Goal: Navigation & Orientation: Find specific page/section

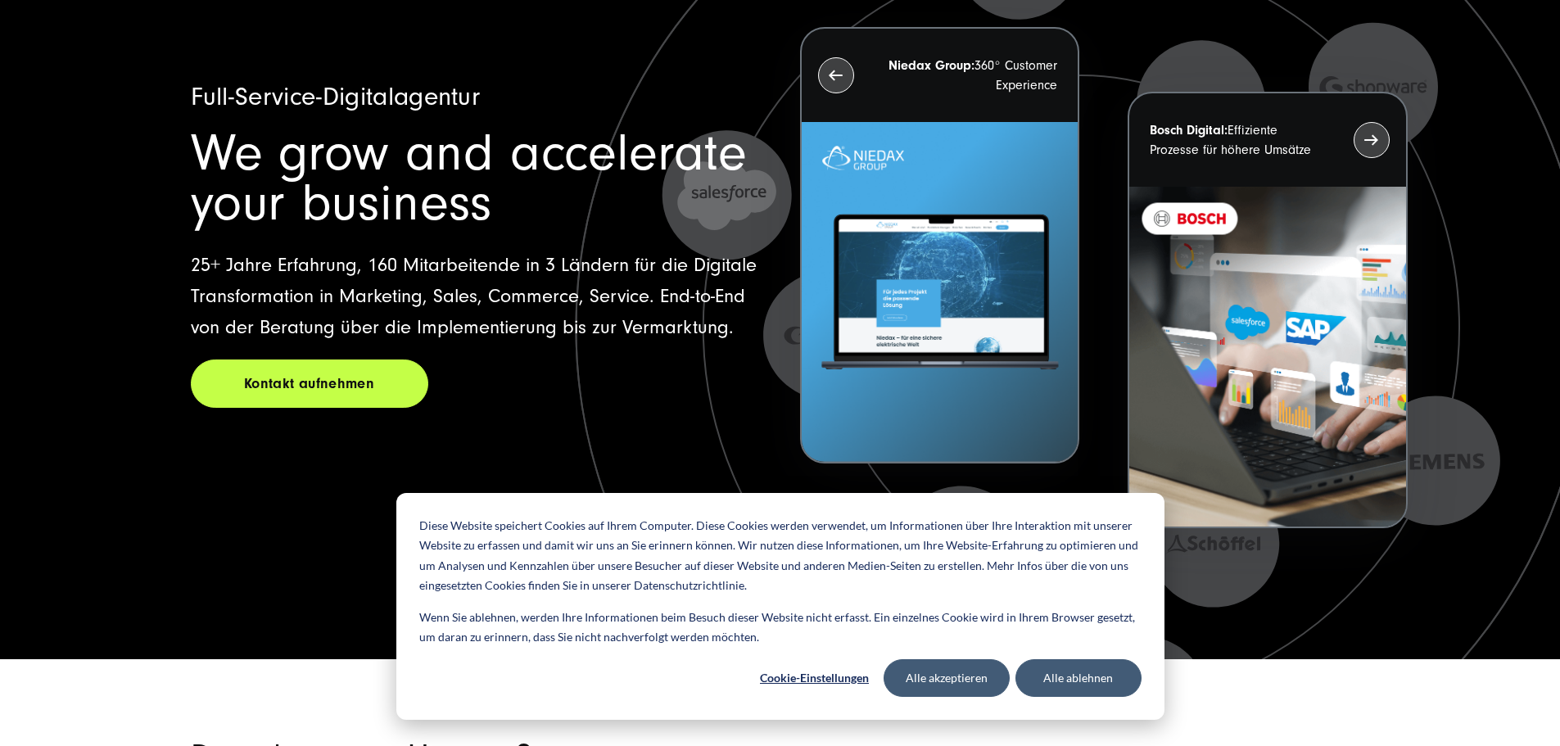
scroll to position [246, 0]
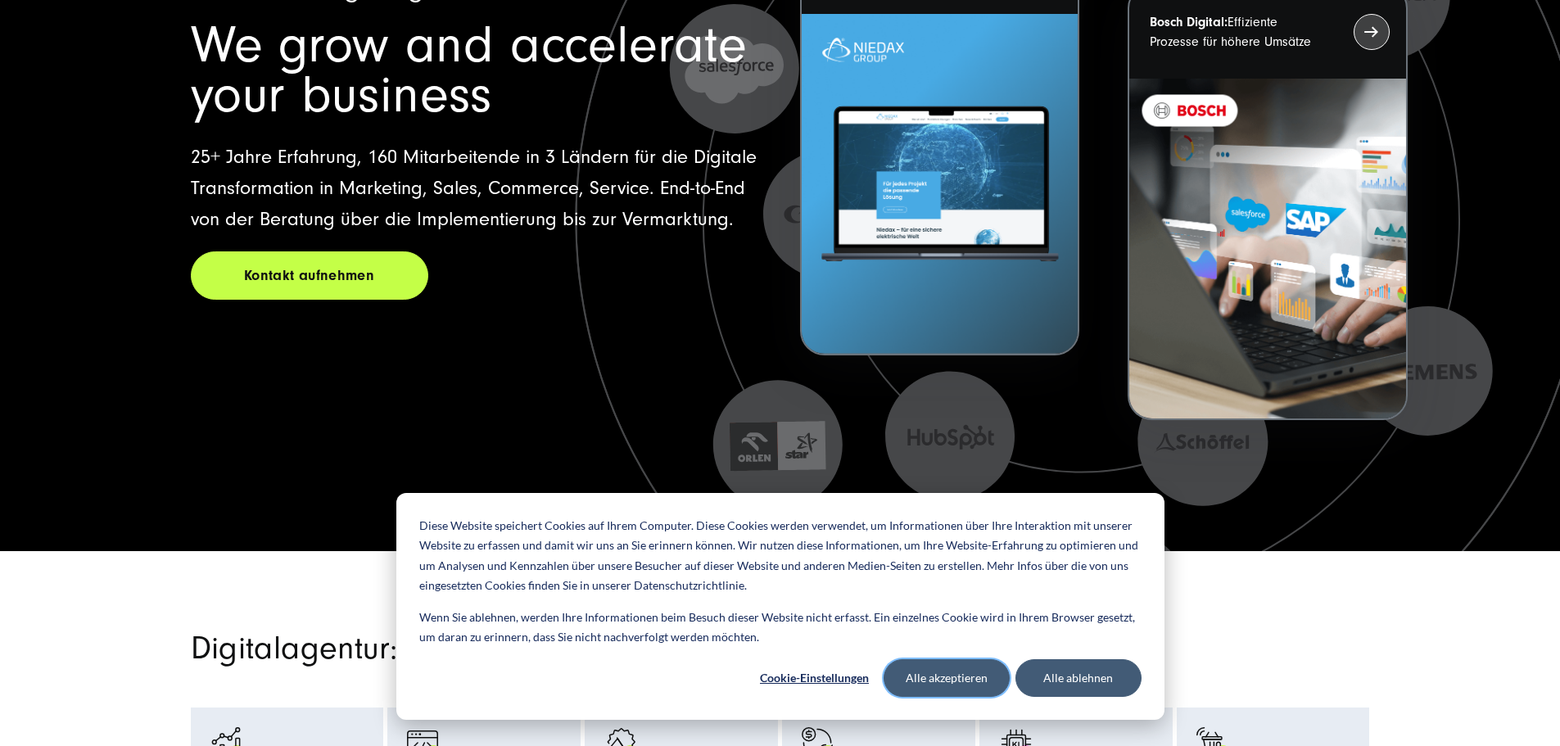
click at [983, 683] on button "Alle akzeptieren" at bounding box center [947, 678] width 126 height 38
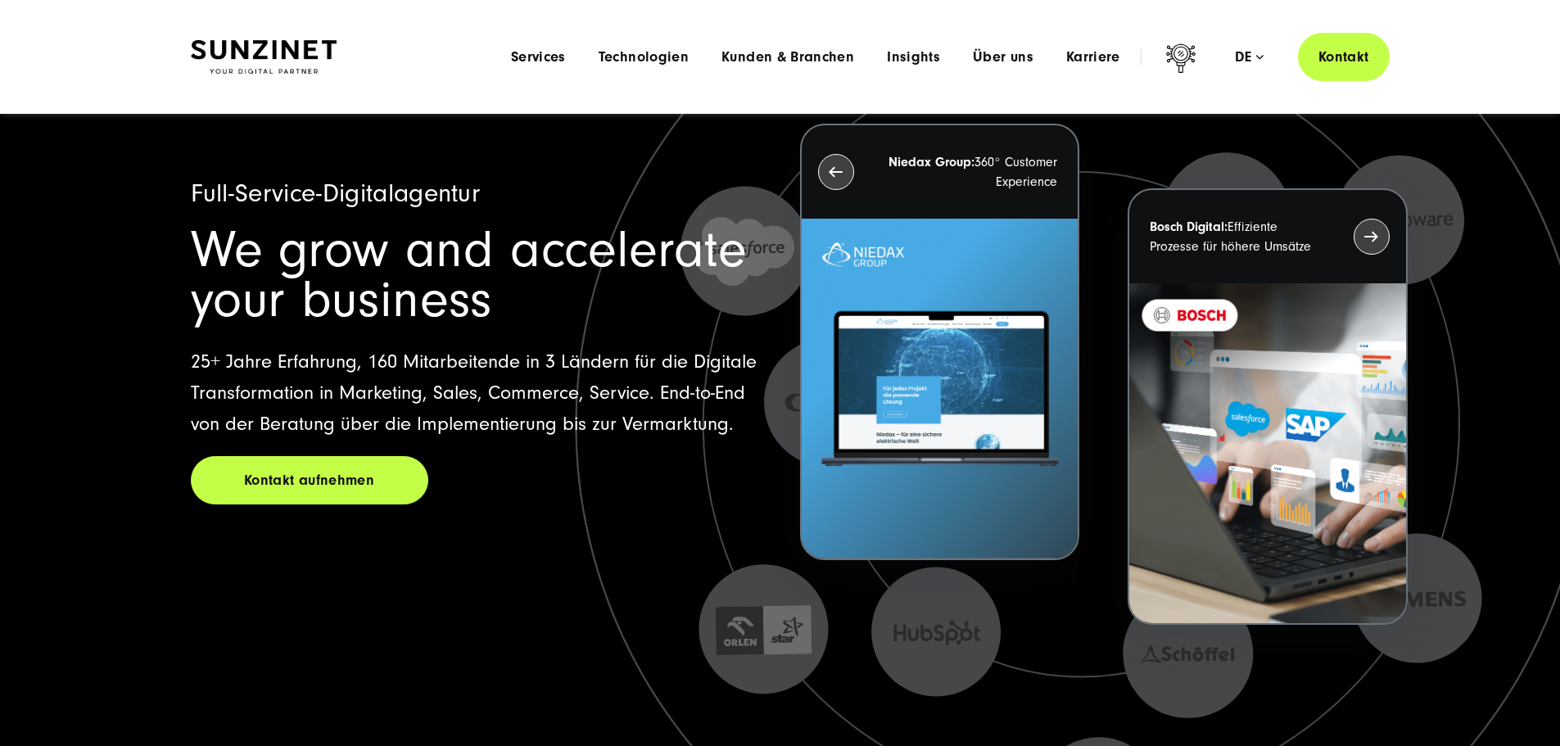
scroll to position [0, 0]
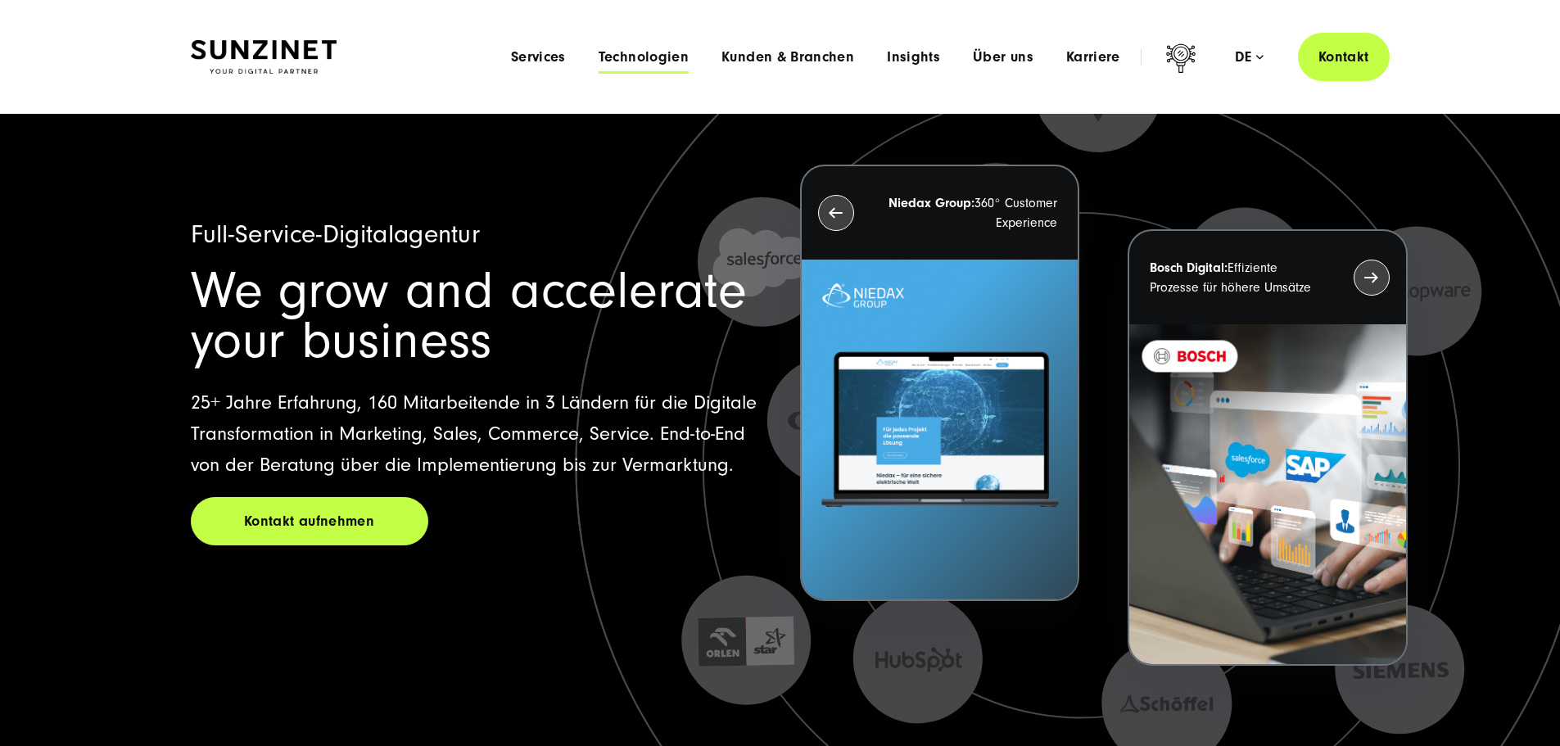
click at [610, 55] on span "Technologien" at bounding box center [644, 57] width 90 height 16
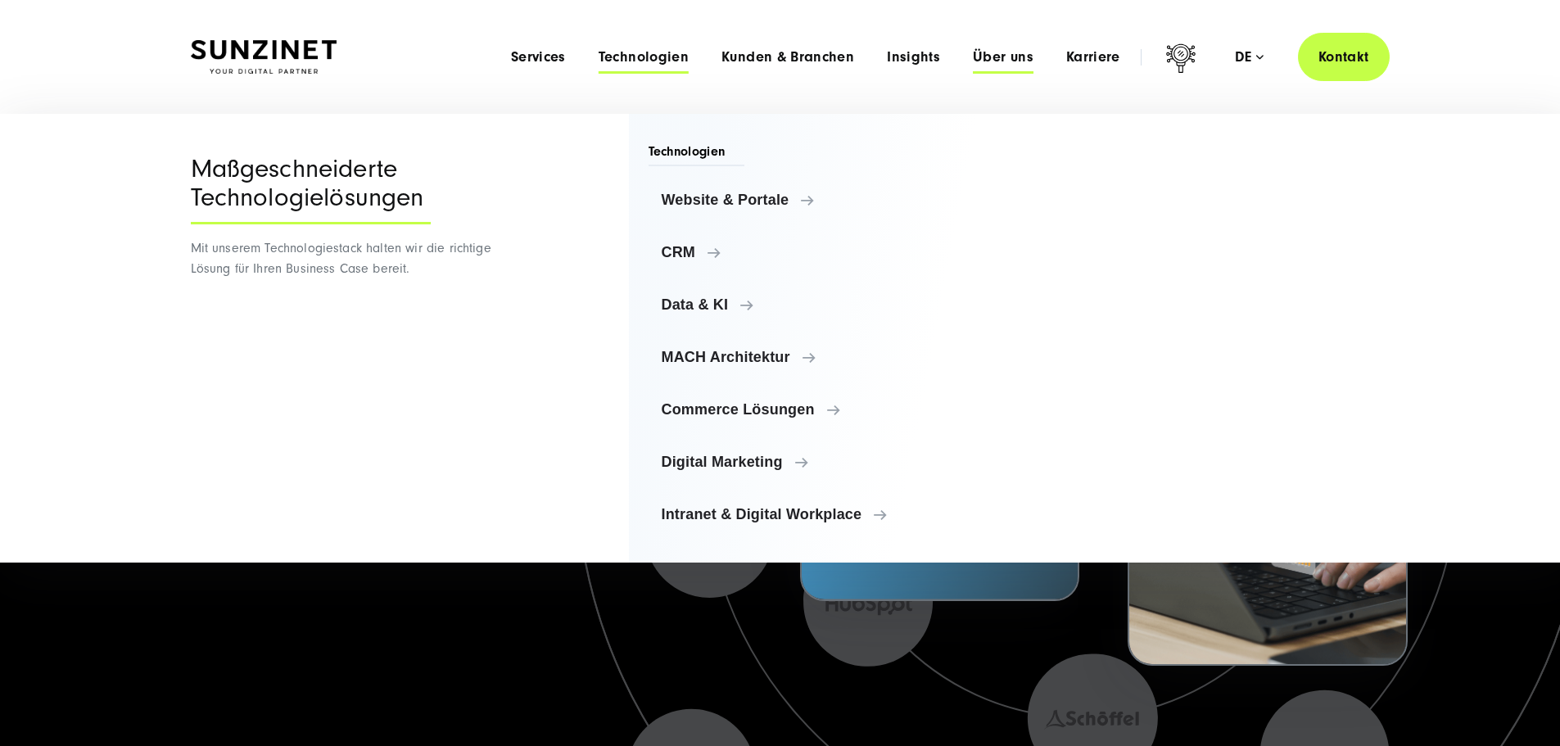
click at [981, 59] on span "Über uns" at bounding box center [1003, 57] width 61 height 16
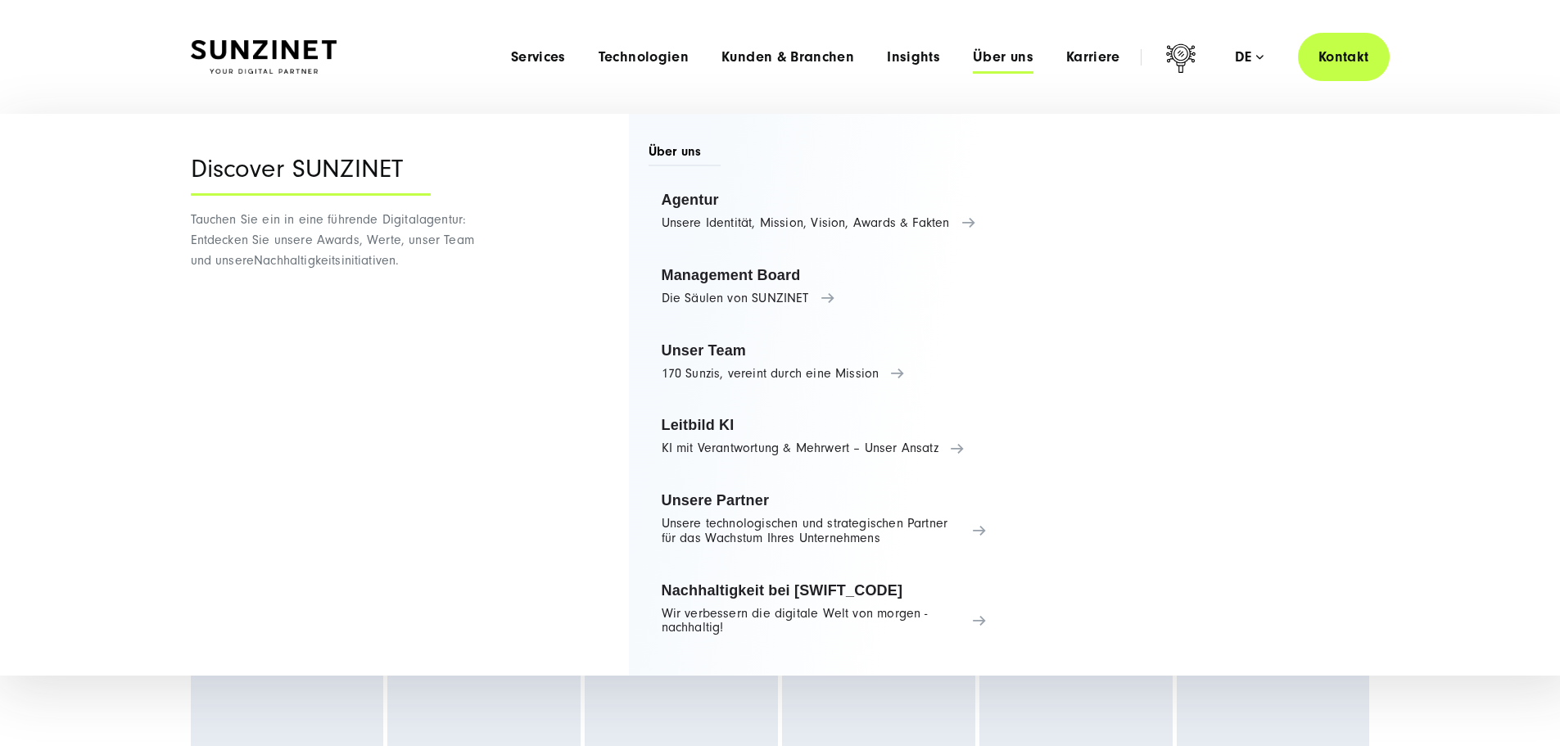
scroll to position [491, 0]
click at [162, 686] on div "Digitalagentur: Unsere Services Digitalstrategie Strategie-Beratung" at bounding box center [780, 591] width 1245 height 409
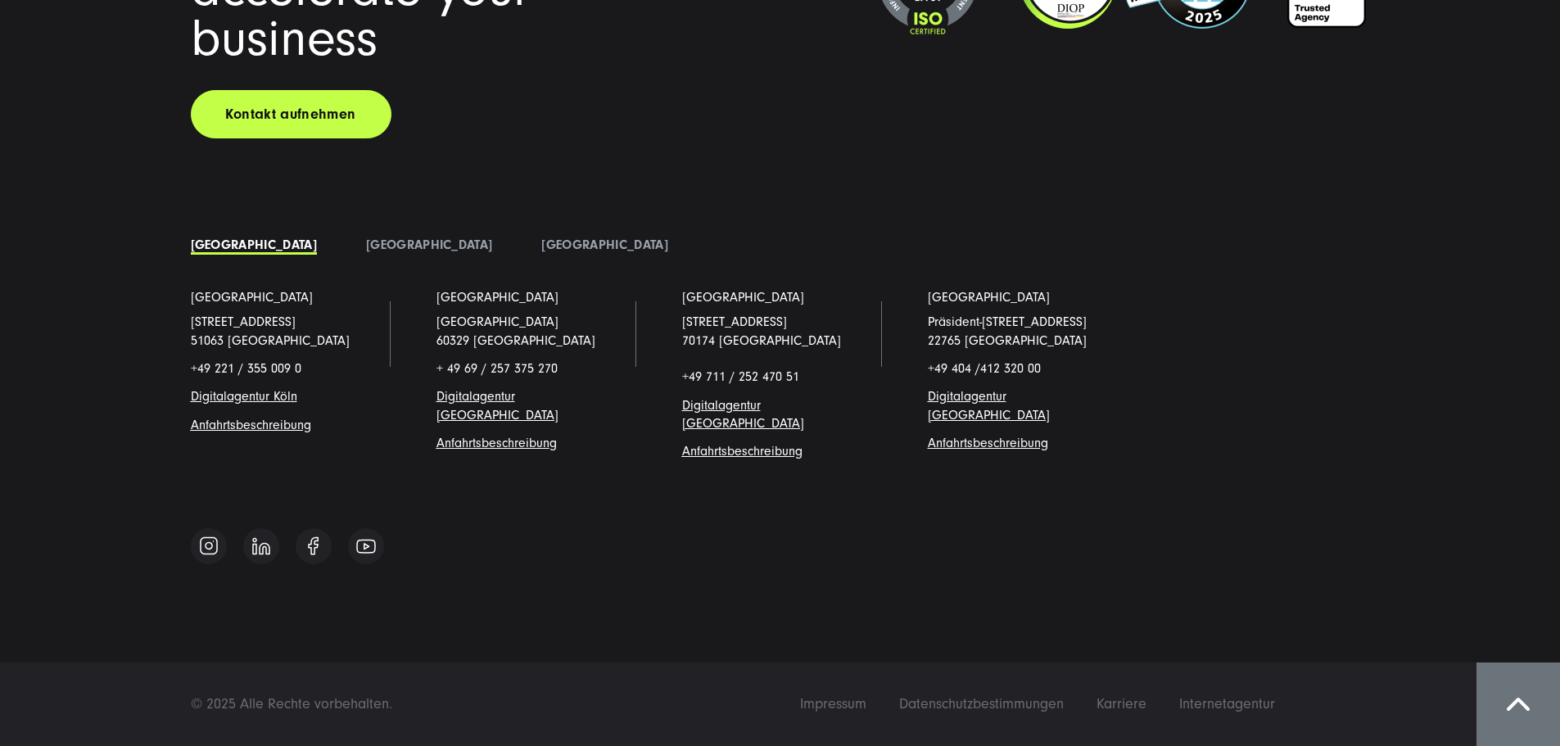
scroll to position [14505, 0]
click at [928, 422] on span "Digitalagentur [GEOGRAPHIC_DATA]" at bounding box center [989, 405] width 122 height 33
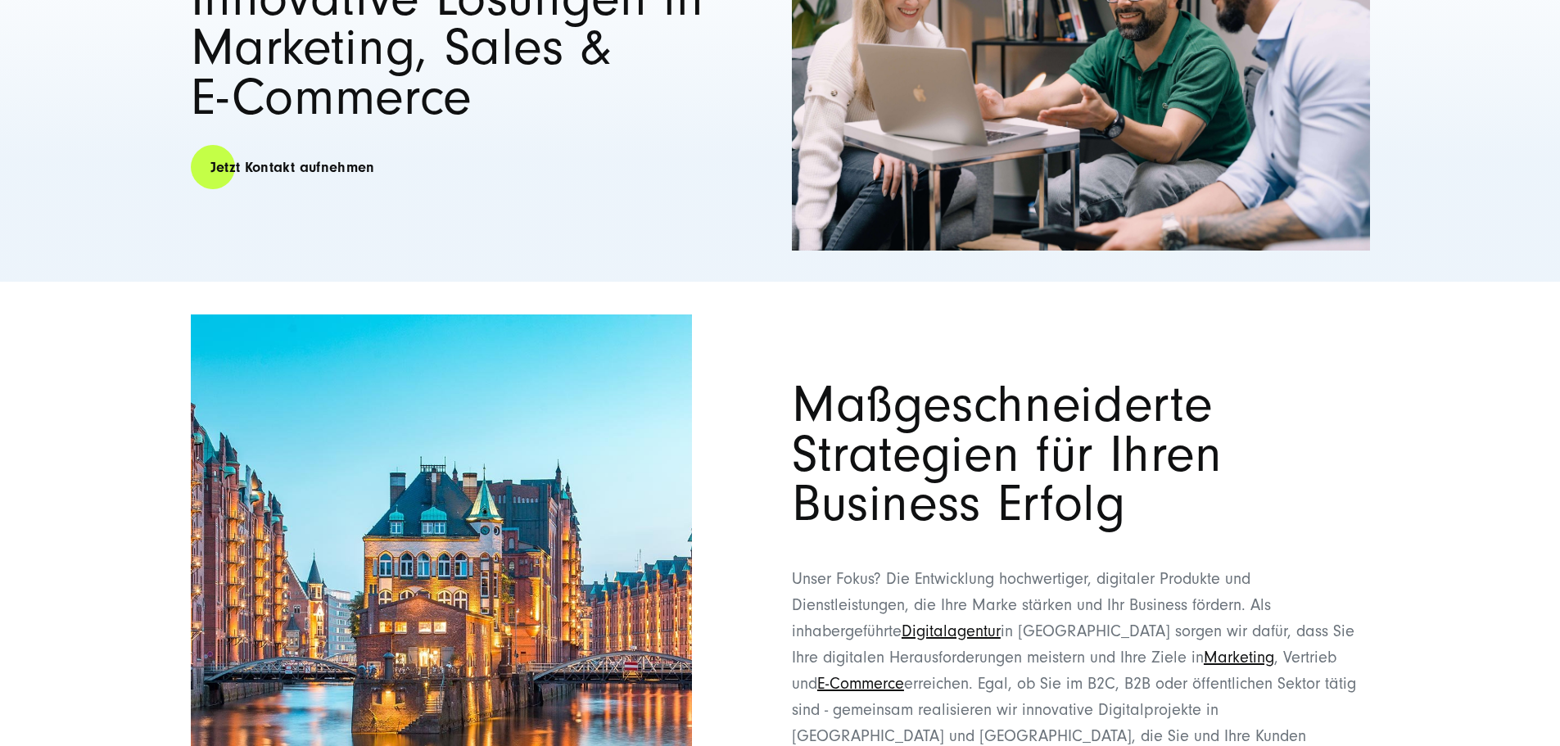
scroll to position [553, 0]
